Goal: Task Accomplishment & Management: Manage account settings

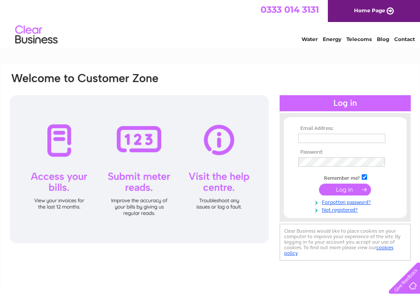
type input "[PERSON_NAME][EMAIL_ADDRESS][PERSON_NAME][PERSON_NAME][DOMAIN_NAME]"
click at [340, 191] on input "submit" at bounding box center [345, 190] width 52 height 12
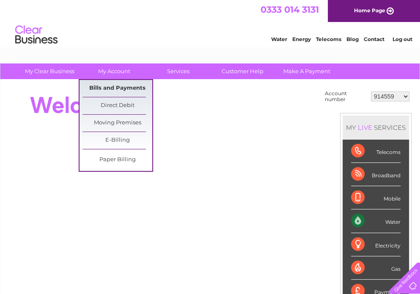
click at [121, 87] on link "Bills and Payments" at bounding box center [118, 88] width 70 height 17
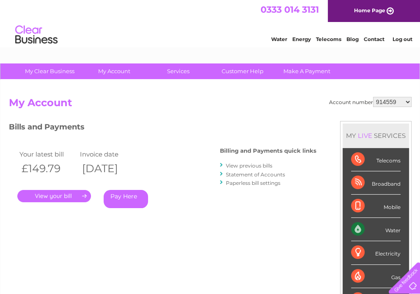
click at [65, 196] on link "." at bounding box center [54, 196] width 74 height 12
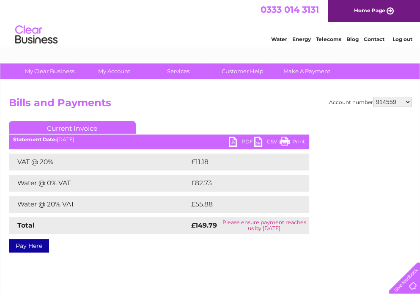
click at [239, 143] on link "PDF" at bounding box center [241, 143] width 25 height 12
